Goal: Navigation & Orientation: Find specific page/section

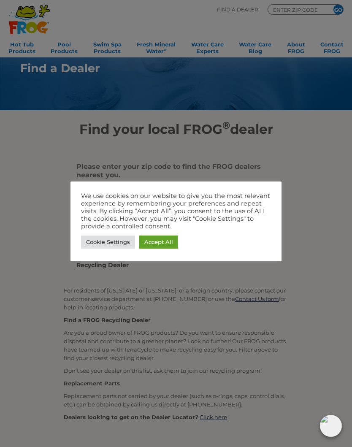
click at [327, 260] on div at bounding box center [176, 223] width 352 height 447
click at [314, 276] on div at bounding box center [176, 223] width 352 height 447
click at [164, 239] on link "Accept All" at bounding box center [158, 242] width 39 height 13
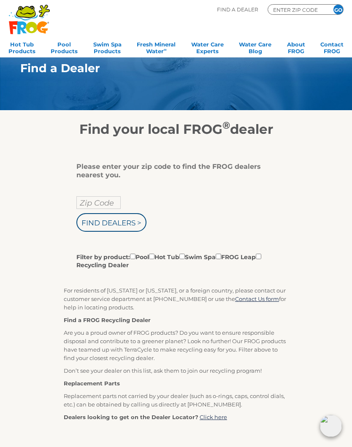
click at [103, 203] on input "Zip Code" at bounding box center [98, 202] width 44 height 13
type input "06277"
click at [131, 227] on input "Find Dealers >" at bounding box center [111, 222] width 70 height 19
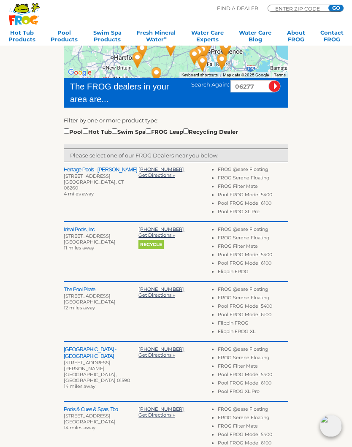
scroll to position [151, 0]
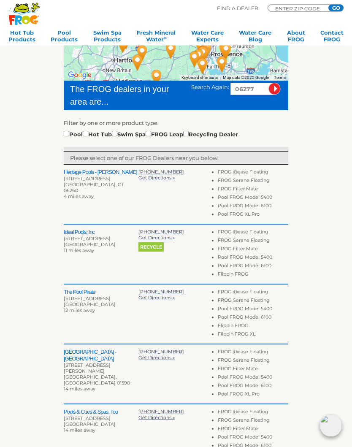
click at [151, 131] on input "checkbox" at bounding box center [148, 133] width 5 height 5
checkbox input "true"
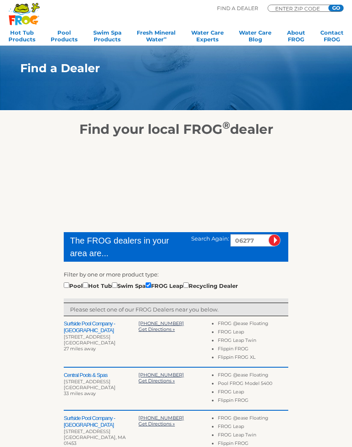
scroll to position [148, 0]
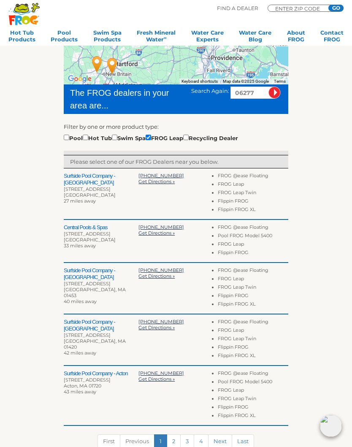
click at [62, 140] on div "To navigate the map with touch gestures double-tap and hold your finger on the …" at bounding box center [176, 228] width 337 height 478
click at [66, 138] on input "checkbox" at bounding box center [66, 137] width 5 height 5
checkbox input "true"
click at [151, 135] on input "checkbox" at bounding box center [148, 137] width 5 height 5
checkbox input "false"
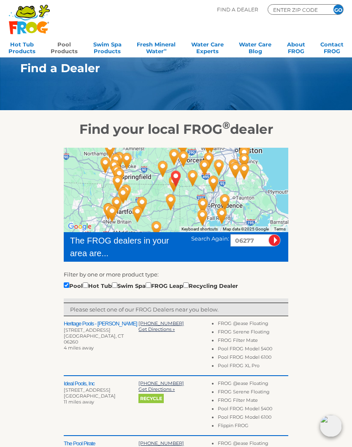
click at [65, 50] on link "Pool Products" at bounding box center [64, 46] width 27 height 17
click at [314, 325] on div "To navigate the map with touch gestures double-tap and hold your finger on the …" at bounding box center [176, 405] width 337 height 537
